Goal: Task Accomplishment & Management: Manage account settings

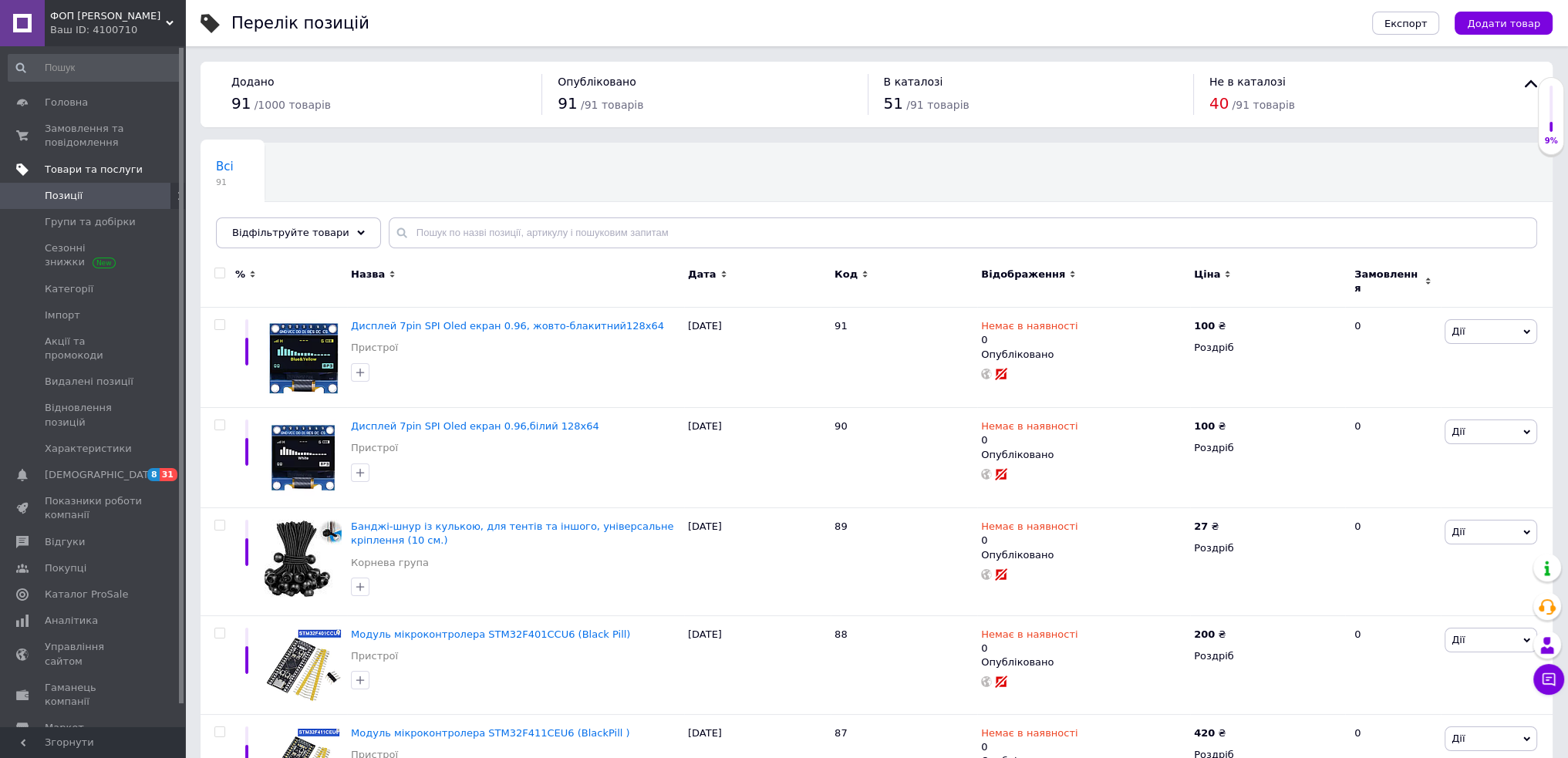
click at [85, 171] on span "Товари та послуги" at bounding box center [93, 169] width 98 height 14
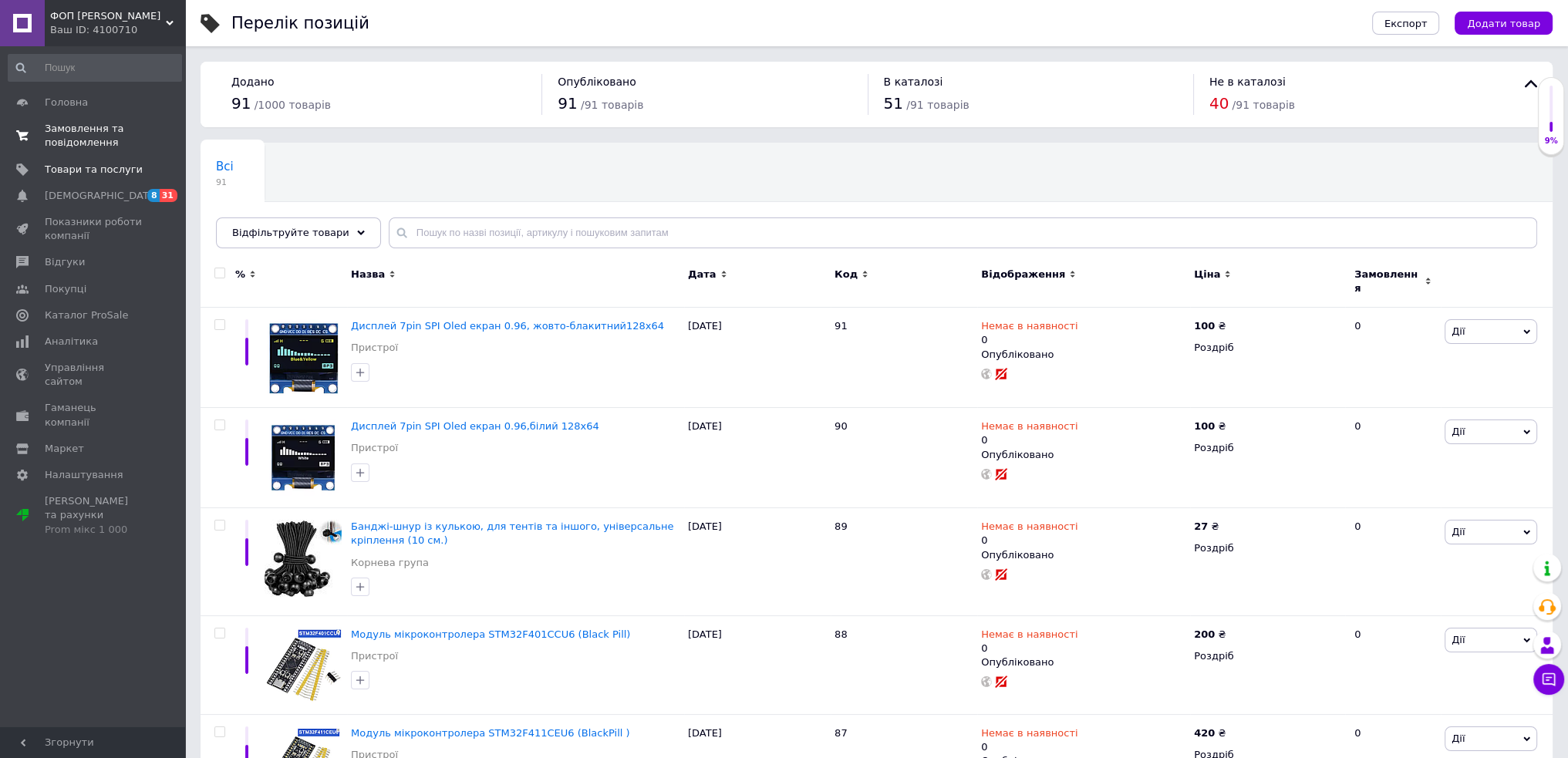
click at [83, 136] on span "Замовлення та повідомлення" at bounding box center [93, 135] width 98 height 28
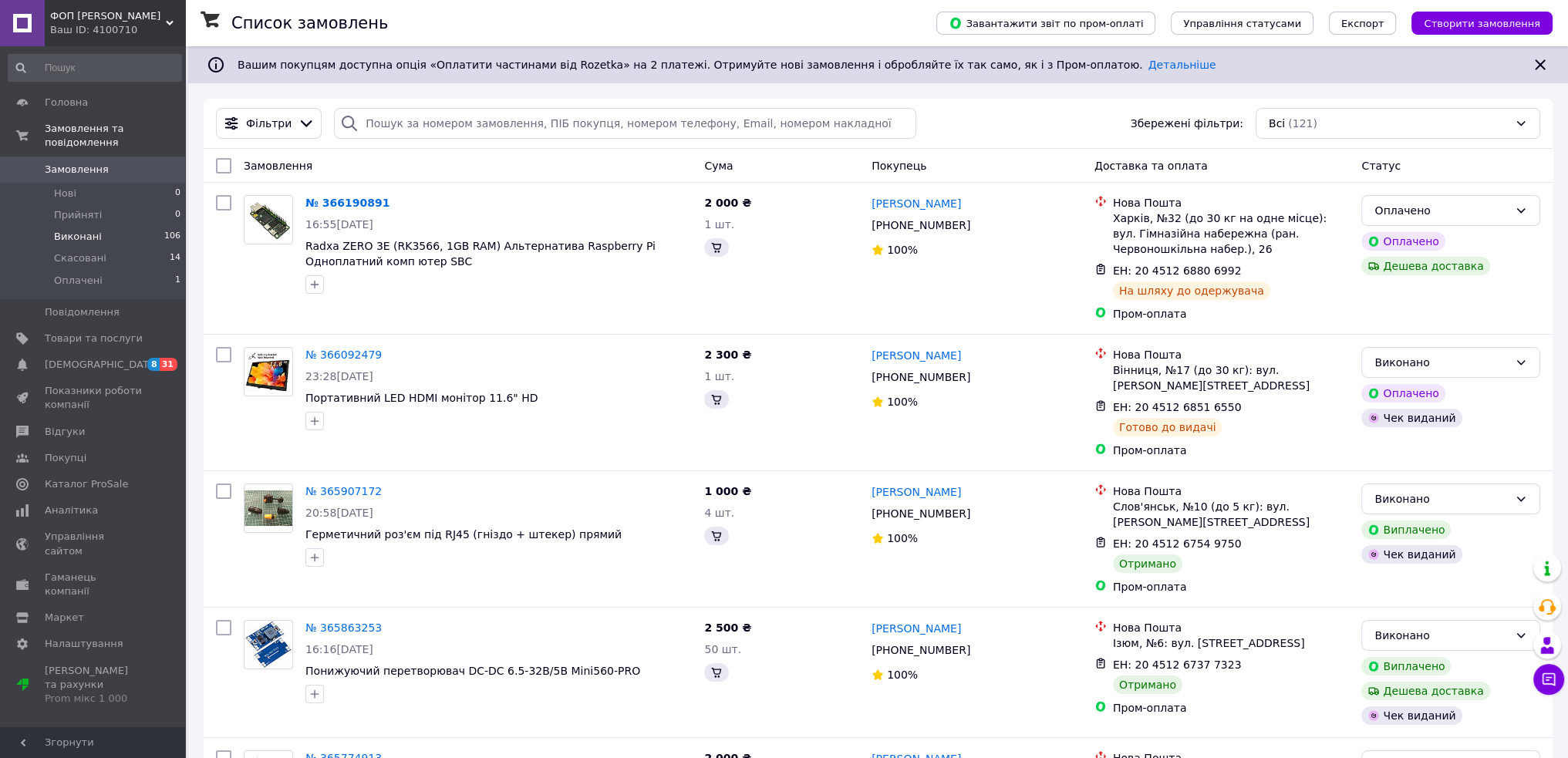
click at [87, 230] on span "Виконані" at bounding box center [78, 236] width 48 height 14
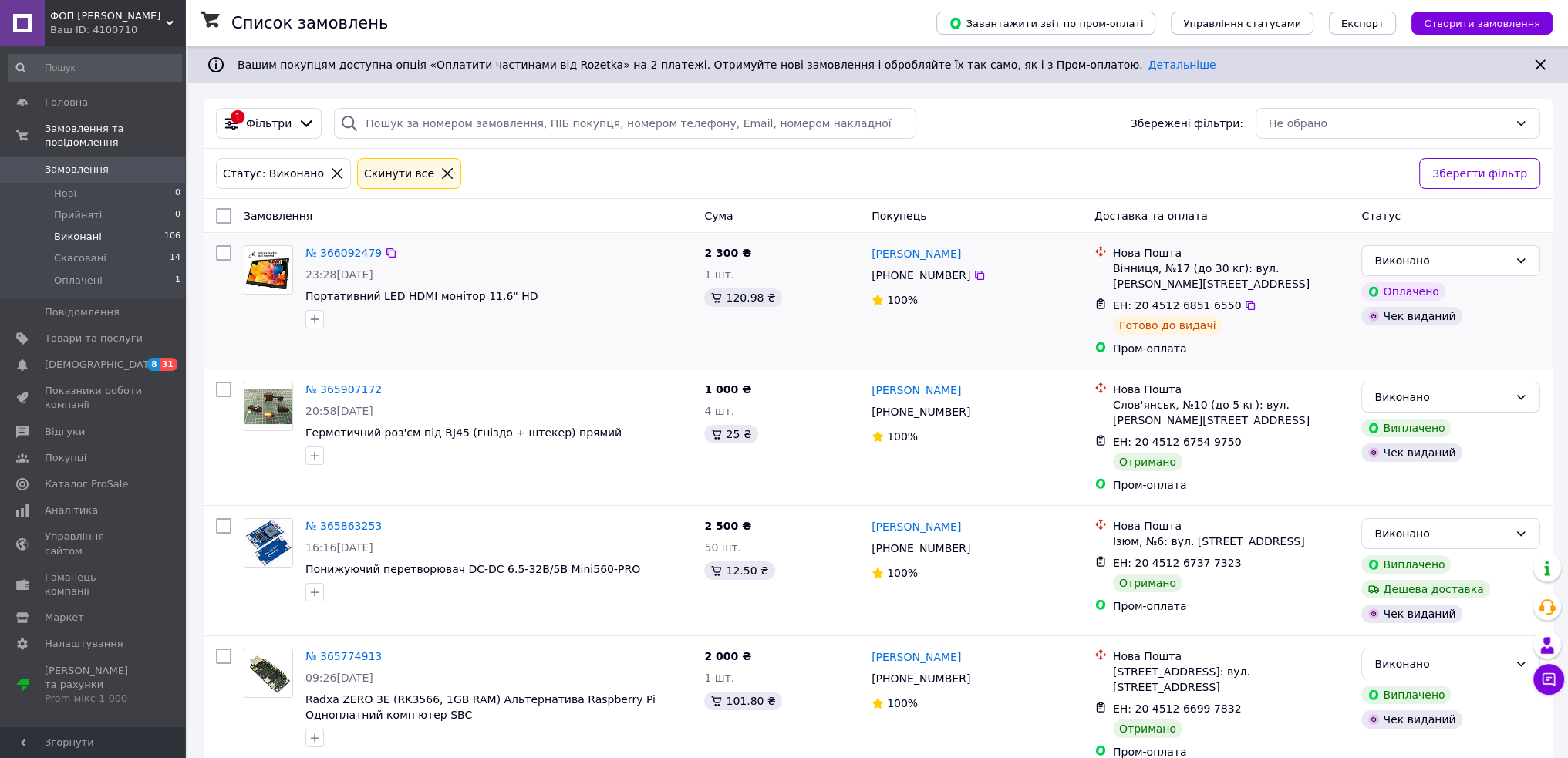
click at [1384, 317] on div "Чек виданий" at bounding box center [1412, 316] width 100 height 19
click at [345, 249] on link "№ 366092479" at bounding box center [343, 253] width 76 height 12
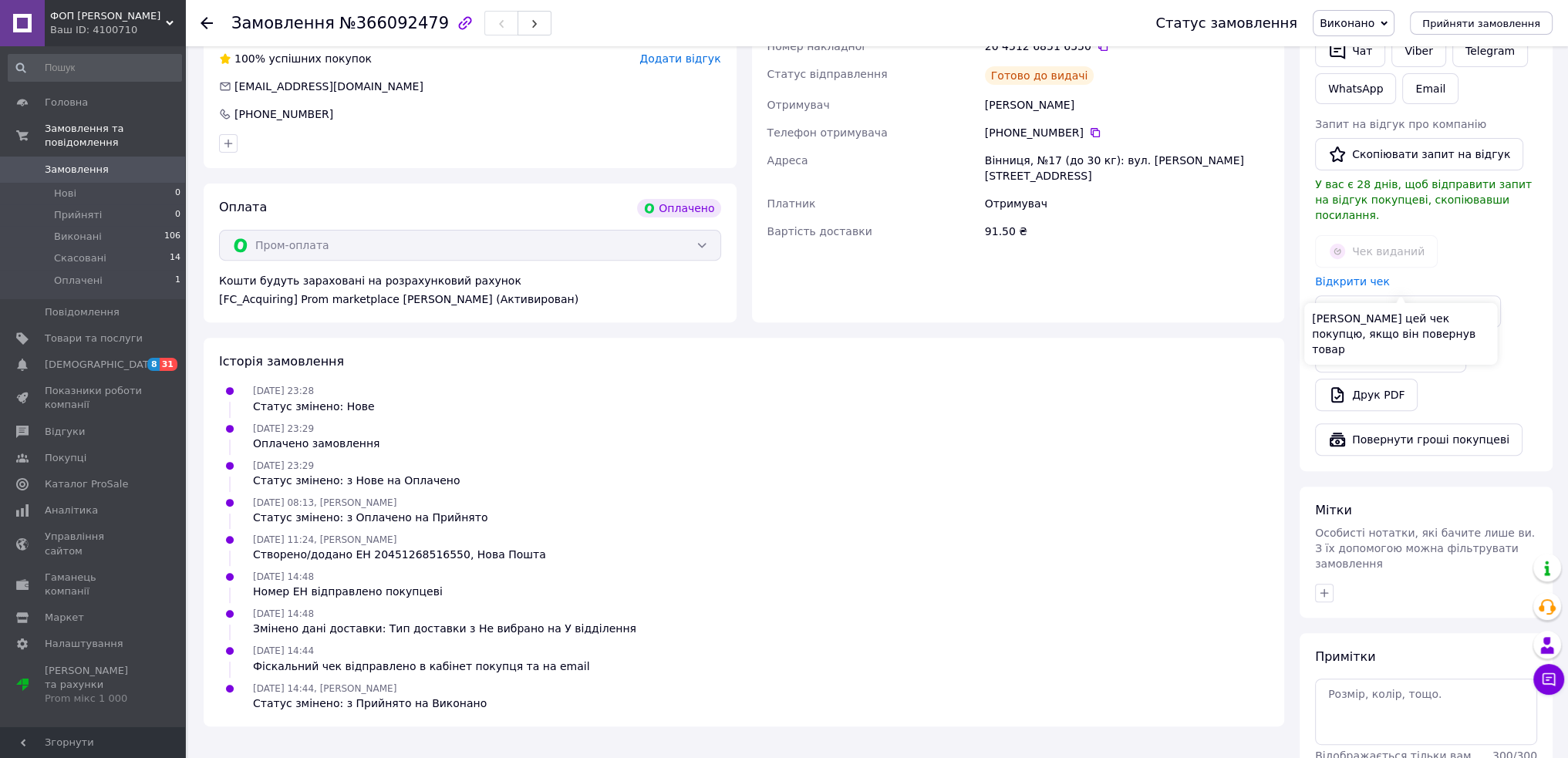
scroll to position [773, 0]
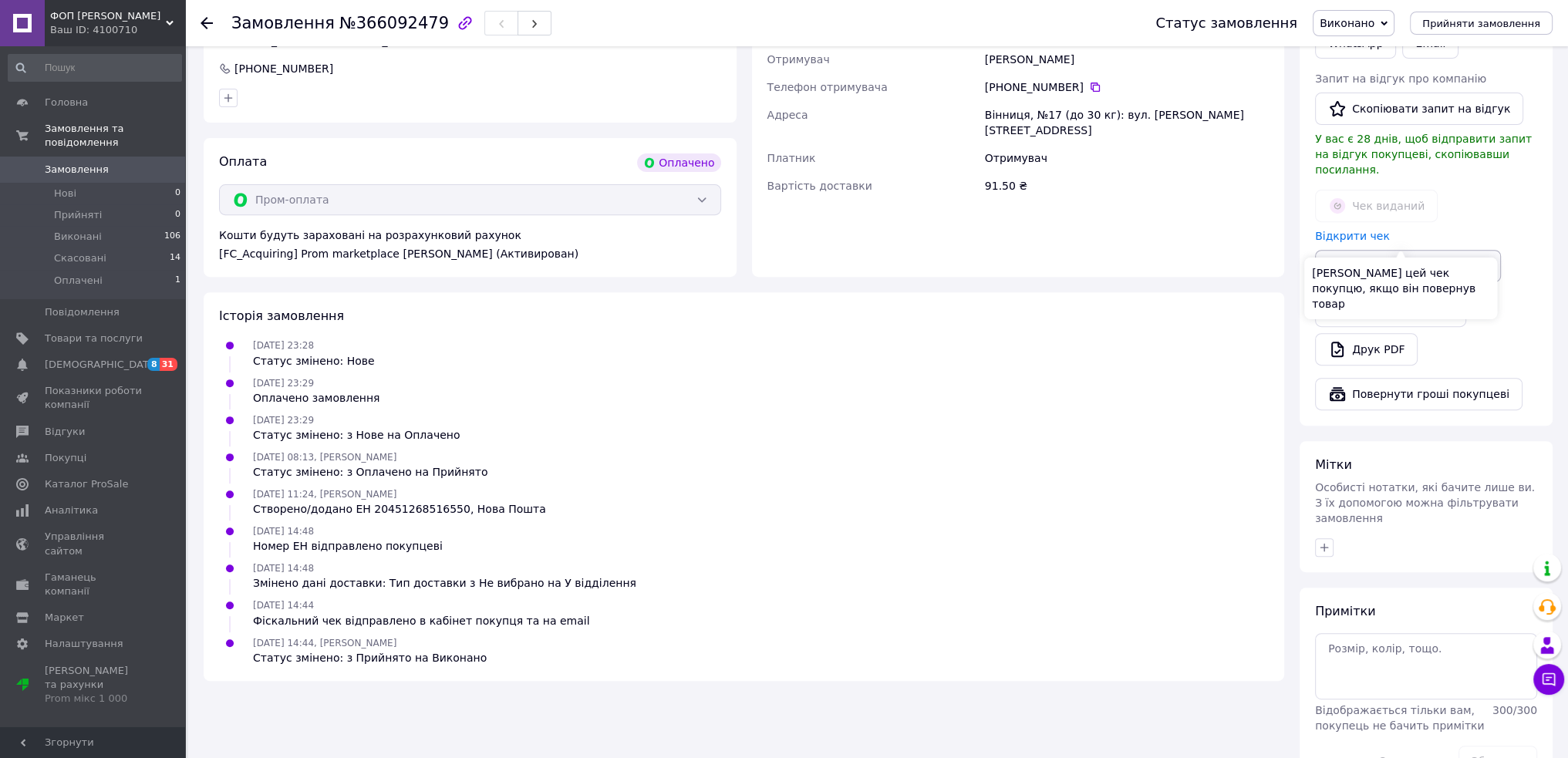
click at [1387, 250] on button "Видати чек повернення" at bounding box center [1408, 266] width 186 height 32
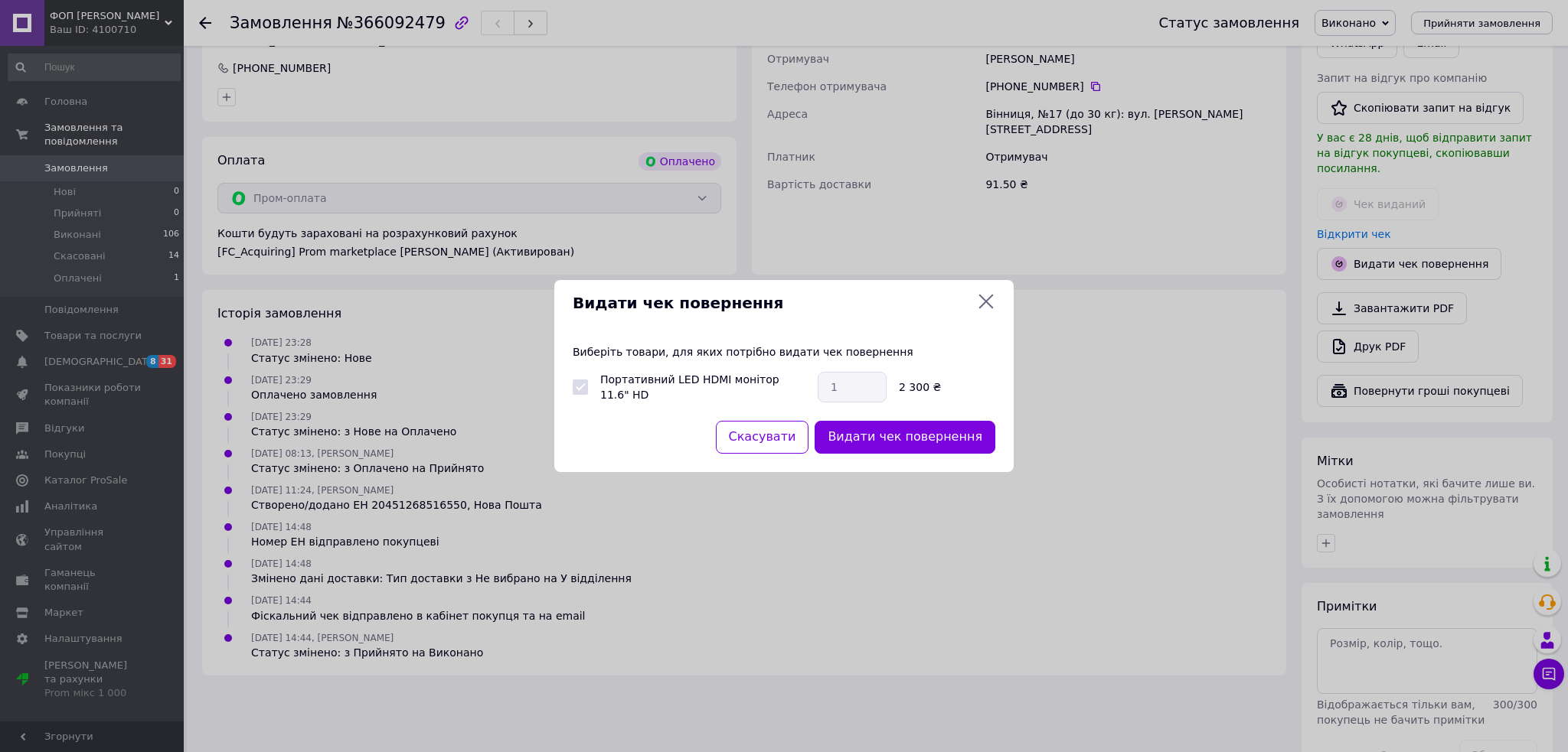
click at [979, 302] on icon at bounding box center [985, 301] width 18 height 18
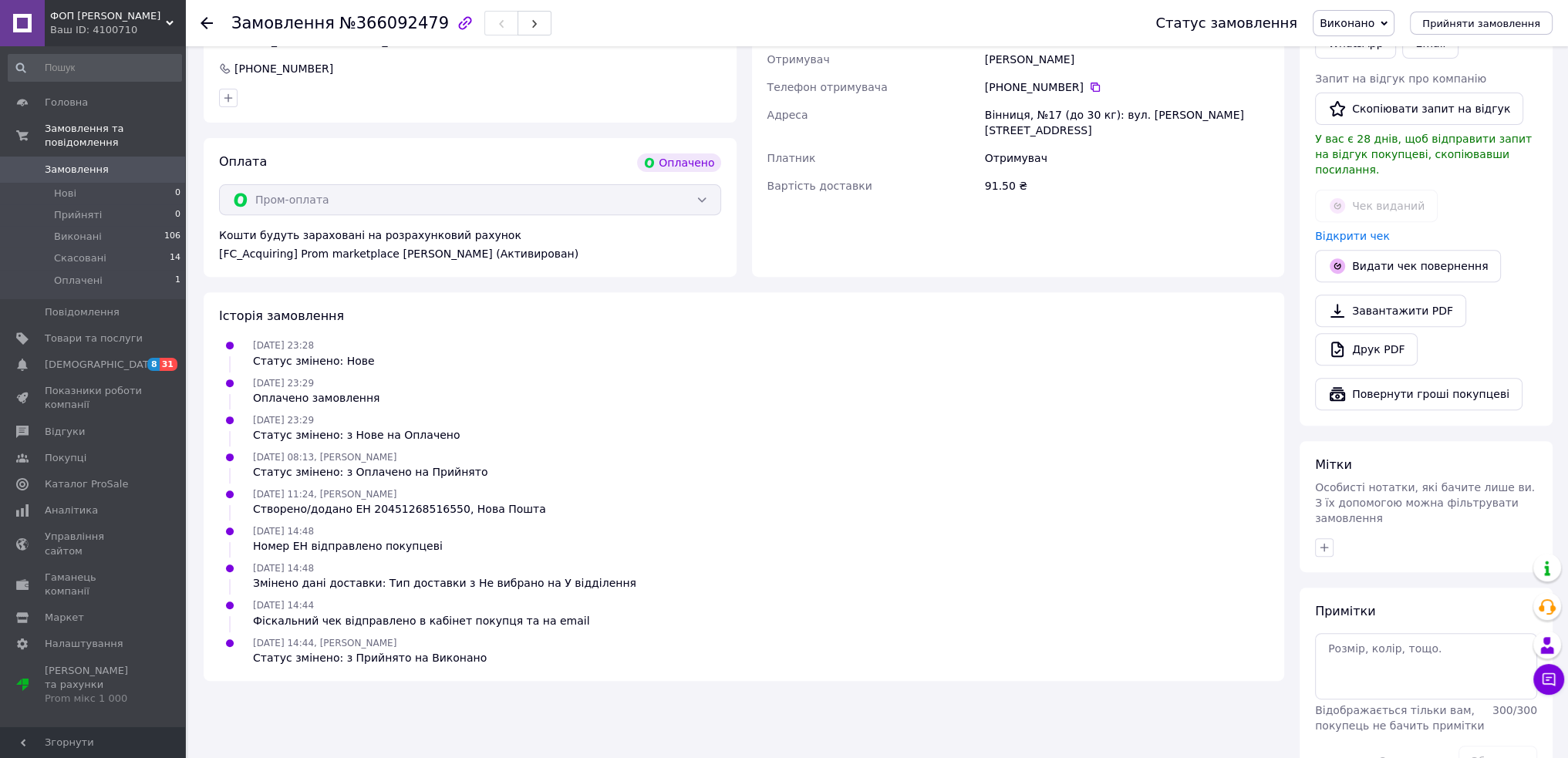
drag, startPoint x: 1327, startPoint y: 169, endPoint x: 1332, endPoint y: 185, distance: 16.8
click at [1327, 186] on div "Чек виданий" at bounding box center [1426, 206] width 228 height 39
click at [1357, 230] on link "Відкрити чек" at bounding box center [1353, 236] width 75 height 12
click at [1069, 375] on div "[DATE] 23:29 Оплачено замовлення" at bounding box center [744, 390] width 1062 height 31
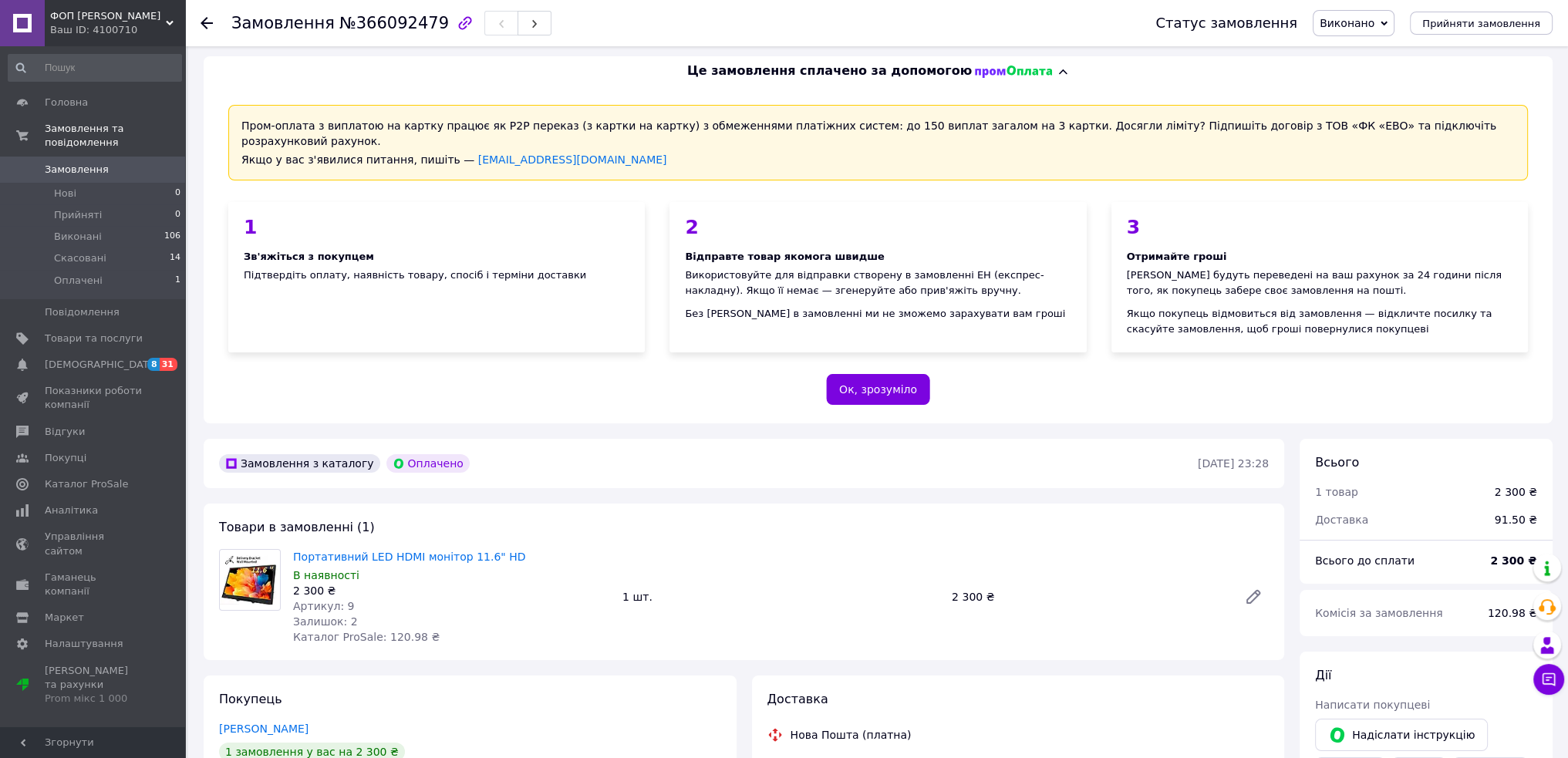
scroll to position [0, 0]
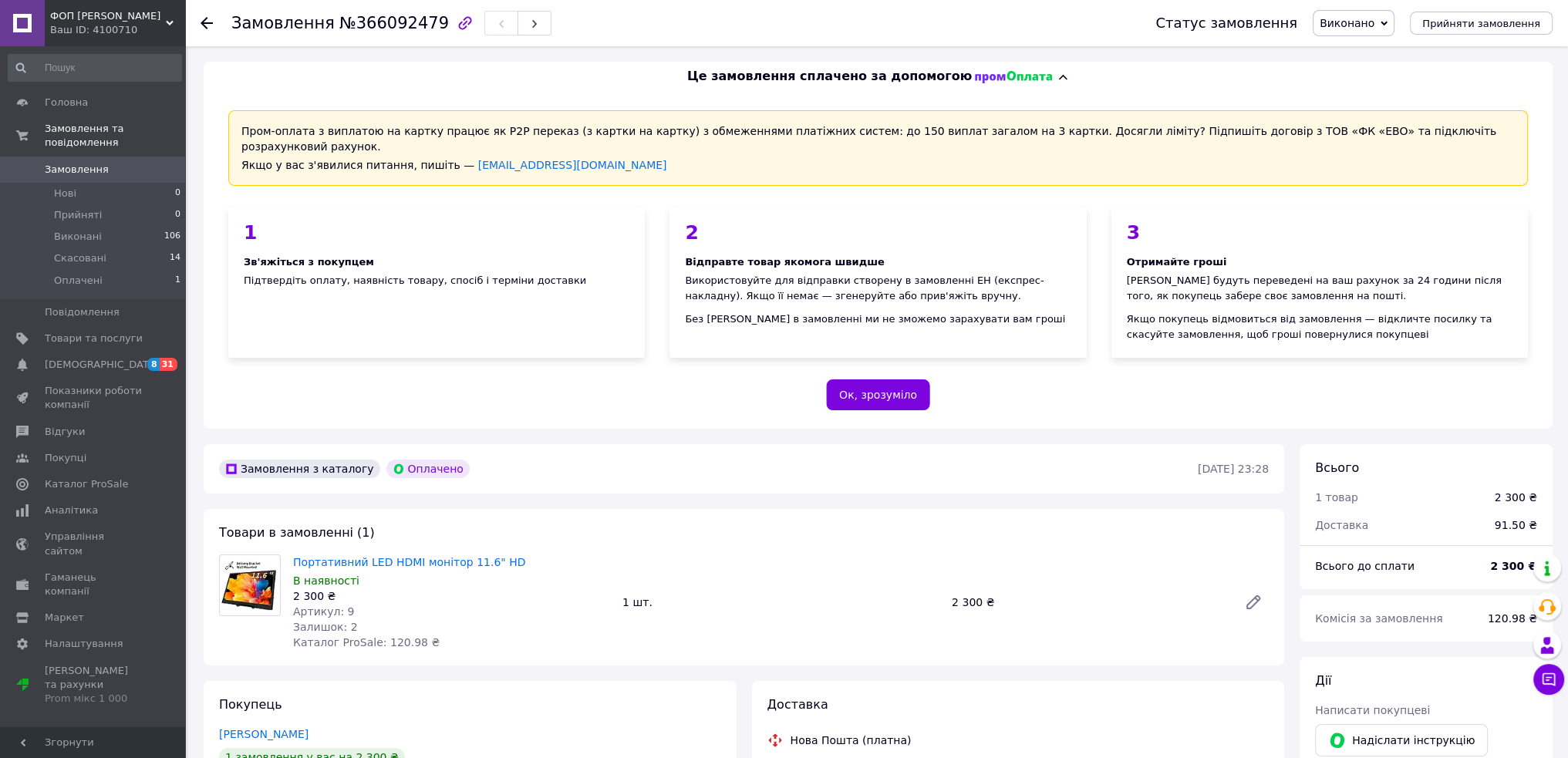
click at [27, 19] on link at bounding box center [22, 23] width 45 height 46
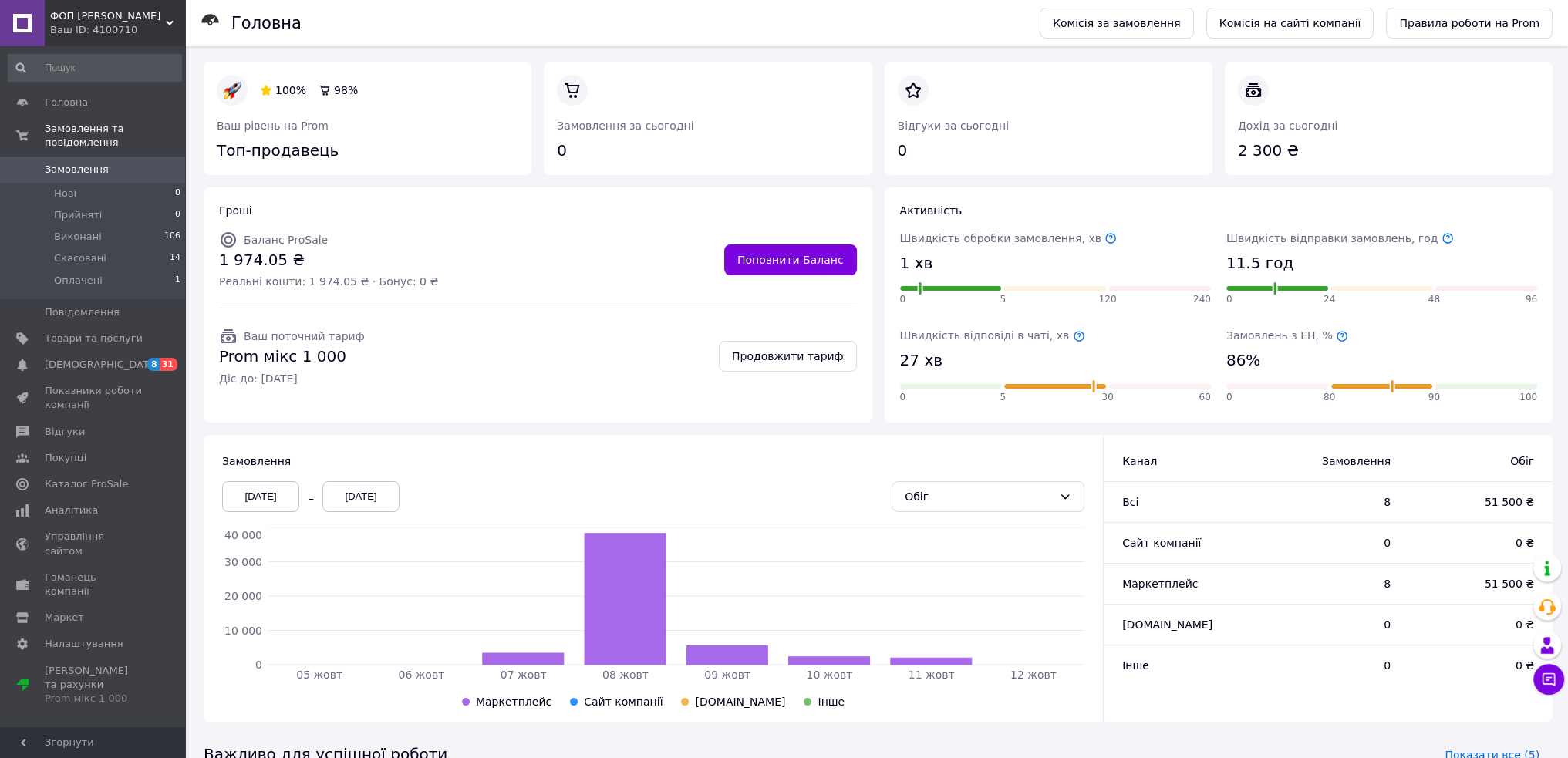
click at [1336, 335] on icon at bounding box center [1342, 336] width 12 height 12
click at [96, 226] on li "Виконані 106" at bounding box center [95, 236] width 190 height 22
click at [171, 230] on span "106" at bounding box center [173, 236] width 16 height 14
click at [73, 230] on span "Виконані" at bounding box center [78, 236] width 48 height 14
click at [62, 231] on li "Виконані 106" at bounding box center [95, 236] width 190 height 22
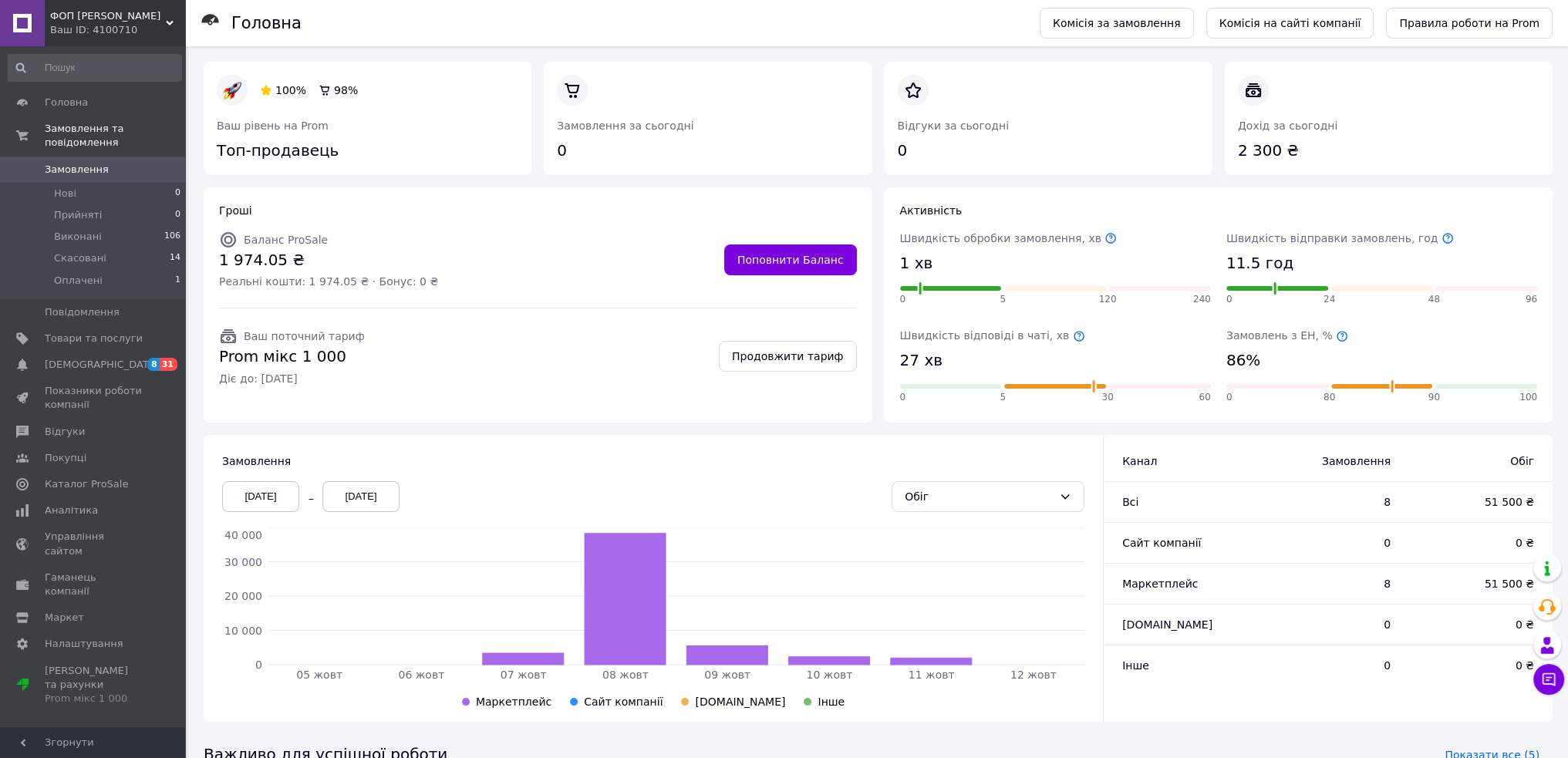
click at [69, 163] on span "Замовлення" at bounding box center [76, 169] width 64 height 14
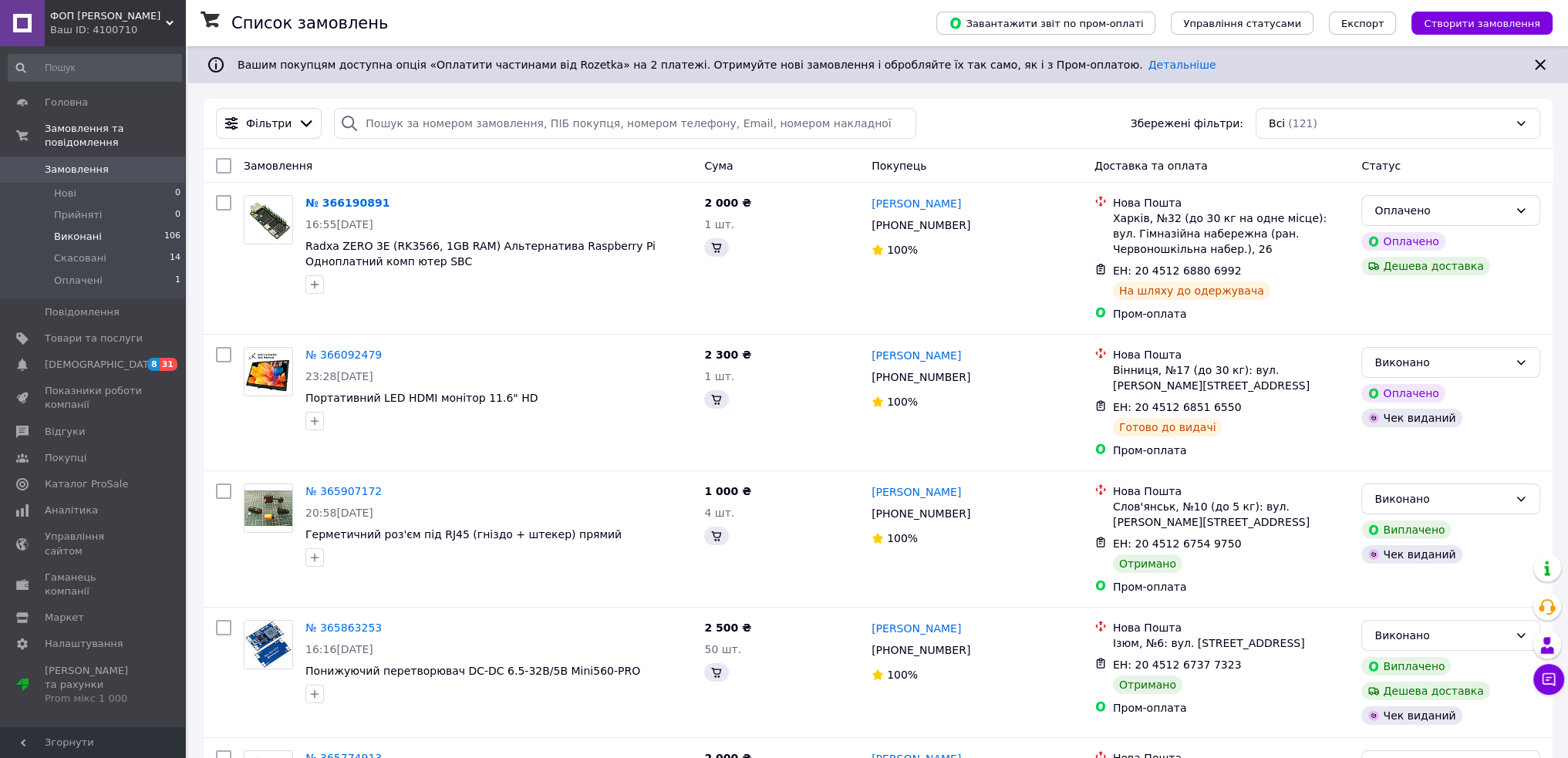
click at [75, 230] on span "Виконані" at bounding box center [78, 236] width 48 height 14
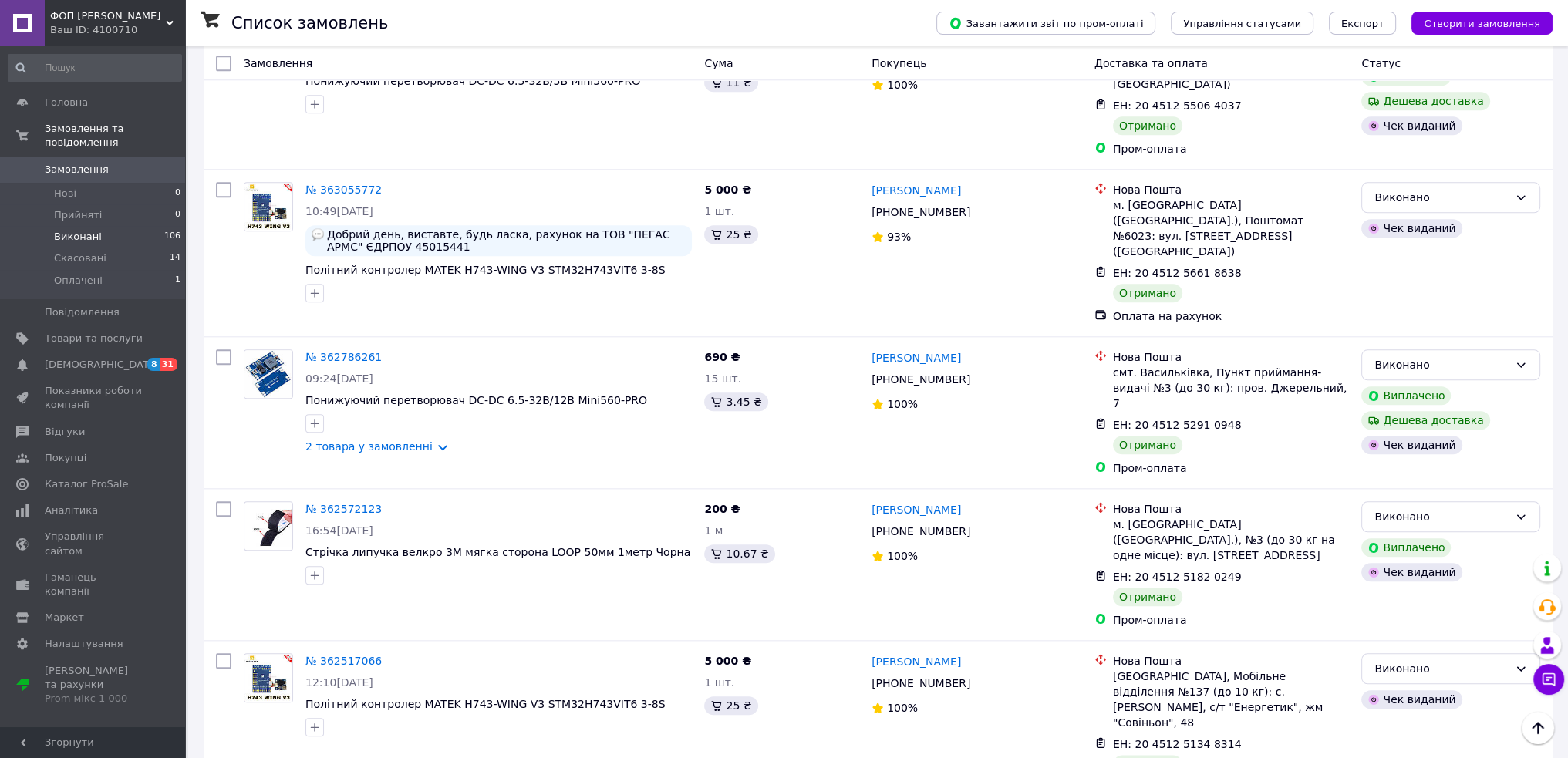
scroll to position [2219, 0]
